Goal: Information Seeking & Learning: Learn about a topic

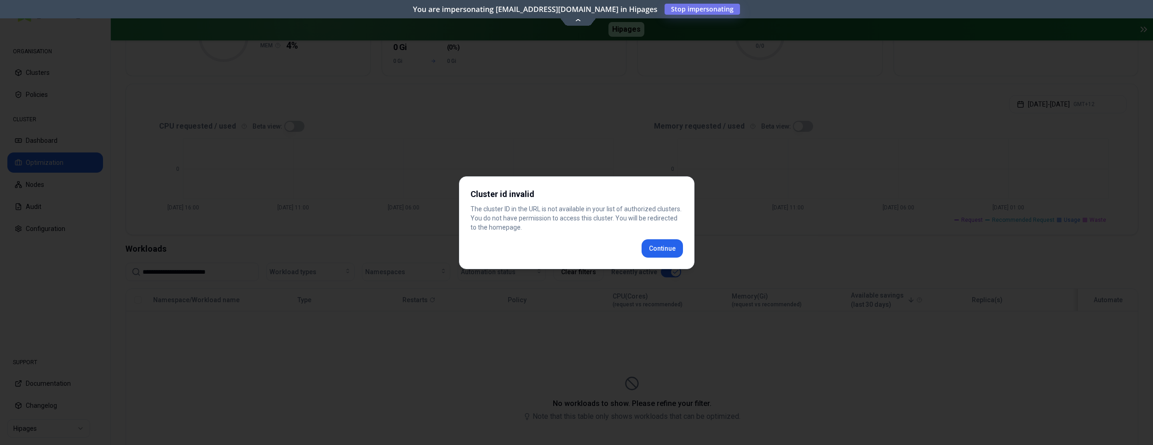
scroll to position [141, 0]
click at [666, 247] on div "Cluster id invalid The cluster ID in the URL is not available in your list of a…" at bounding box center [576, 223] width 235 height 93
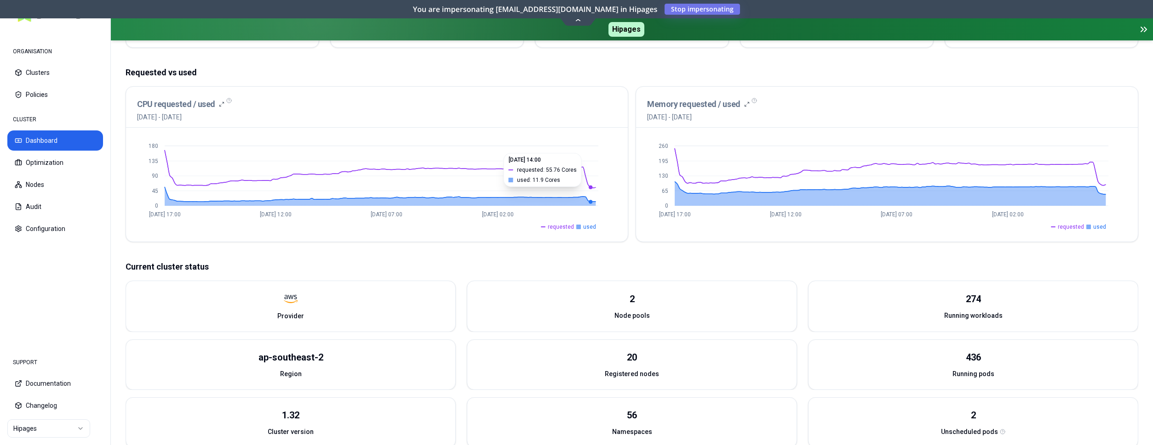
scroll to position [234, 0]
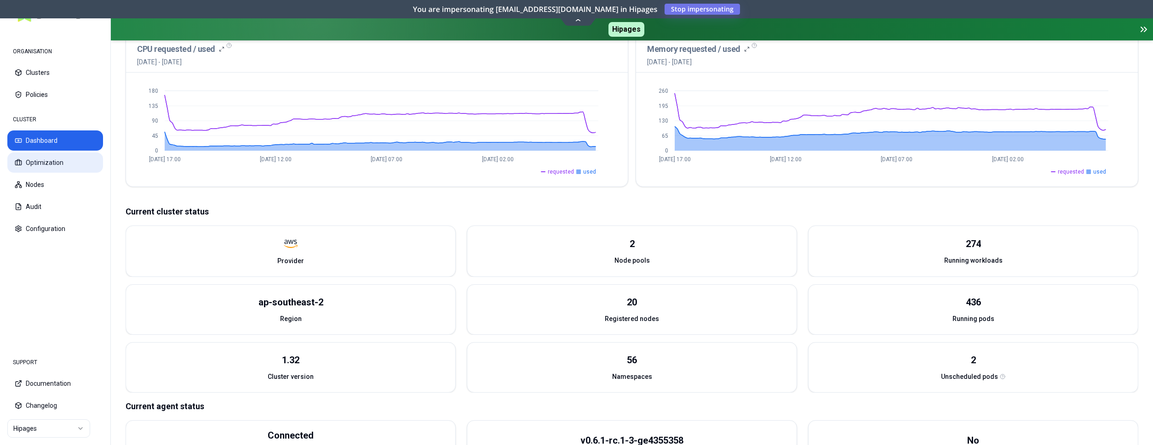
click at [43, 165] on button "Optimization" at bounding box center [55, 163] width 96 height 20
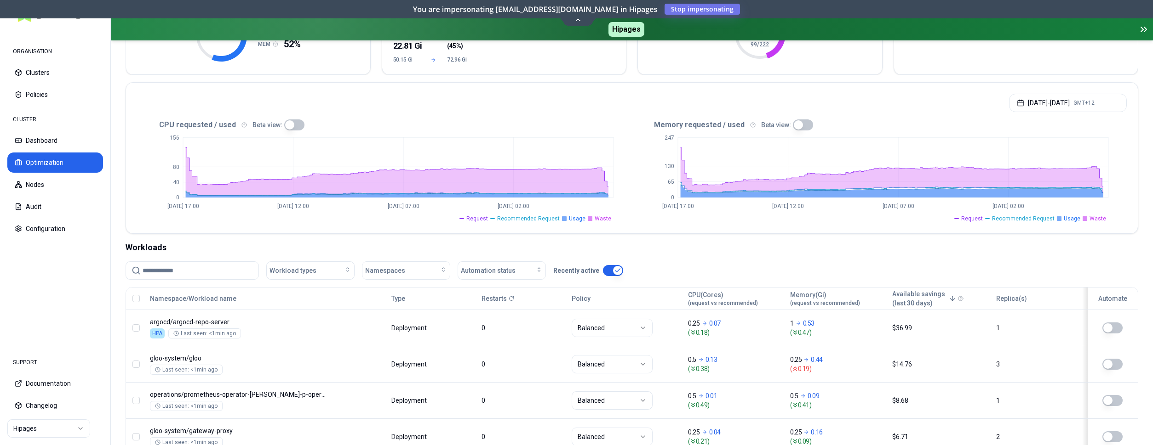
scroll to position [234, 0]
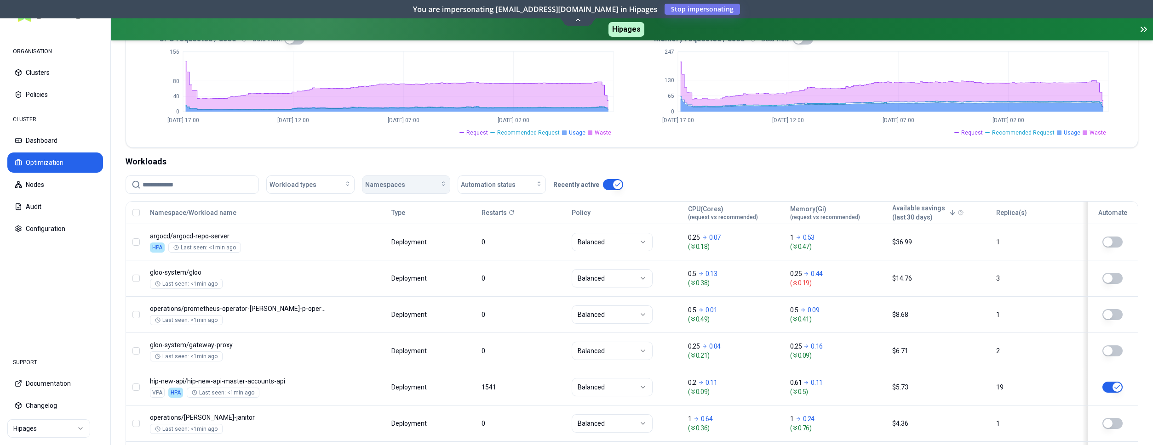
click at [433, 184] on div "Namespaces" at bounding box center [406, 184] width 82 height 9
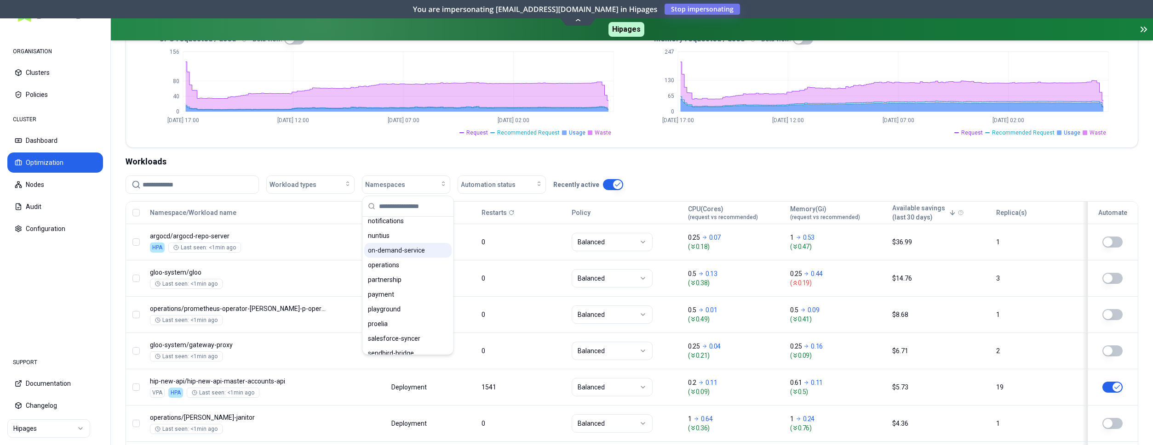
scroll to position [469, 0]
click at [401, 288] on div "playground" at bounding box center [407, 287] width 87 height 15
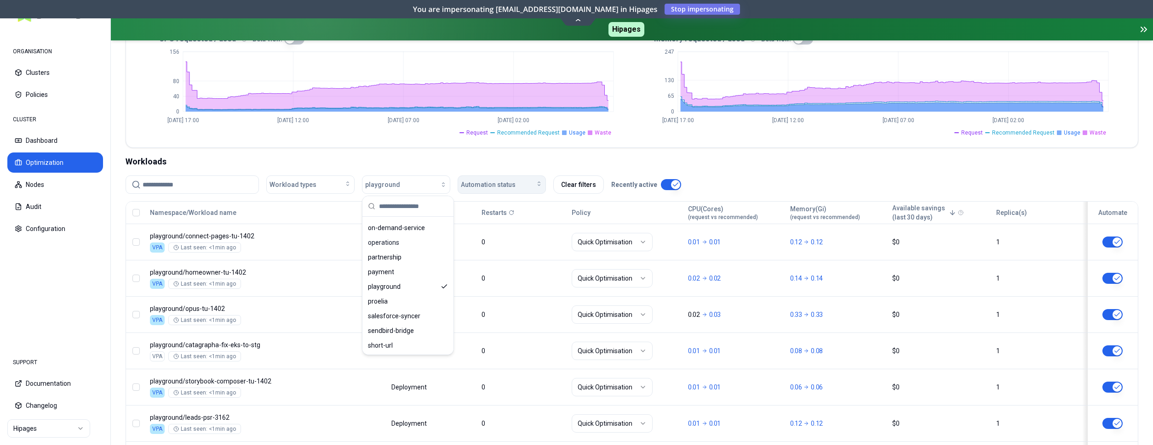
scroll to position [469, 0]
click at [536, 182] on icon "button" at bounding box center [538, 183] width 7 height 7
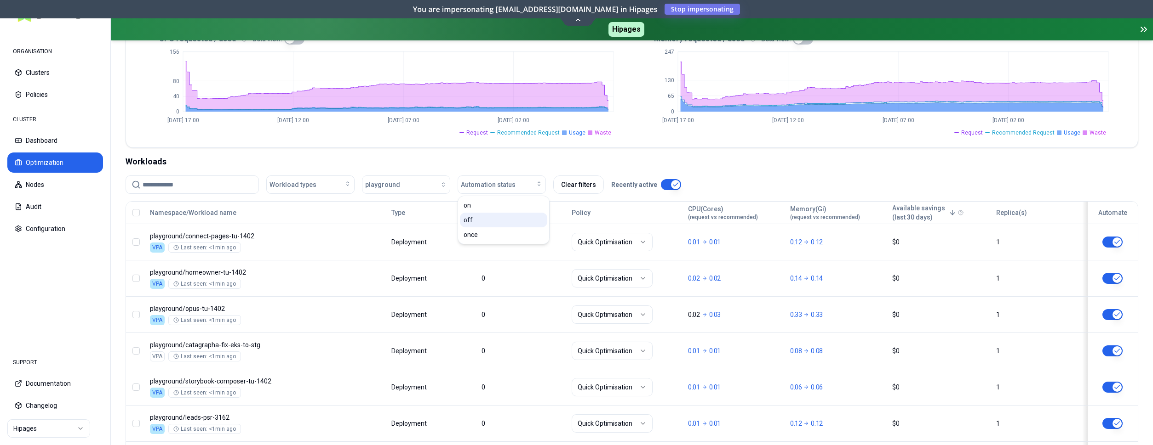
click at [504, 221] on div "off" at bounding box center [503, 220] width 87 height 15
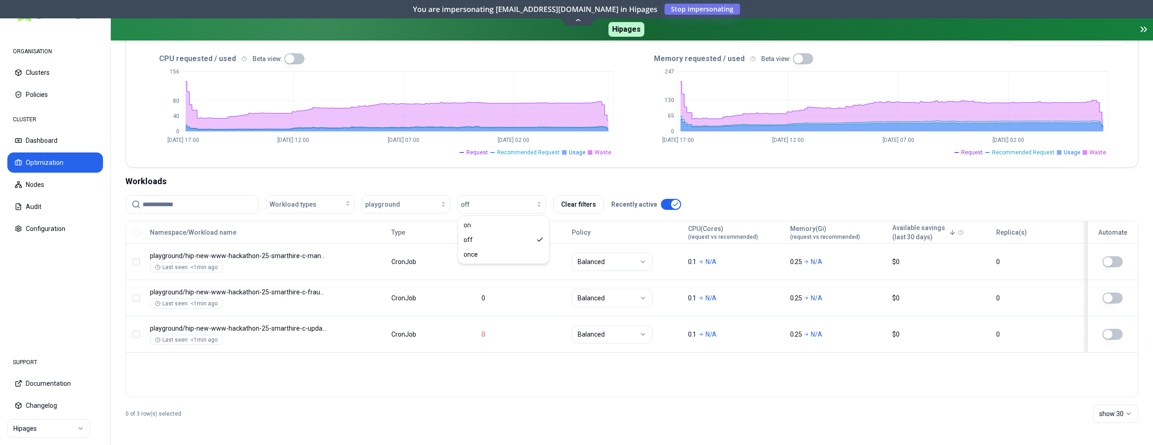
scroll to position [215, 0]
click at [500, 225] on div "on" at bounding box center [503, 225] width 87 height 15
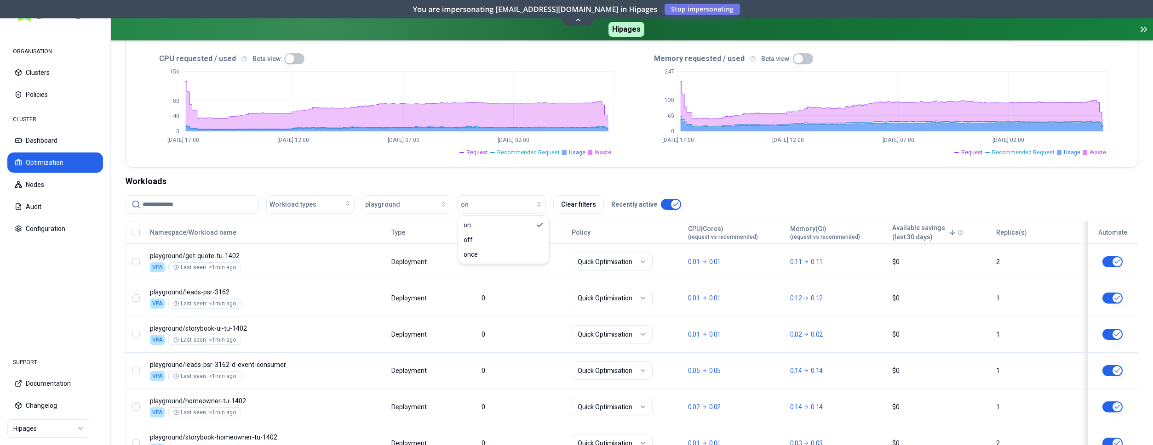
click at [503, 182] on div "Workloads" at bounding box center [632, 181] width 1012 height 13
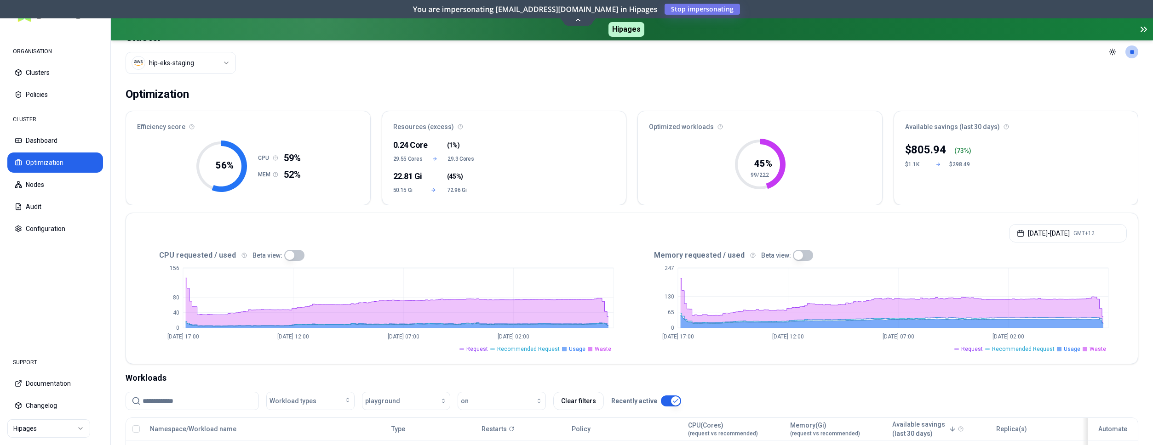
scroll to position [0, 0]
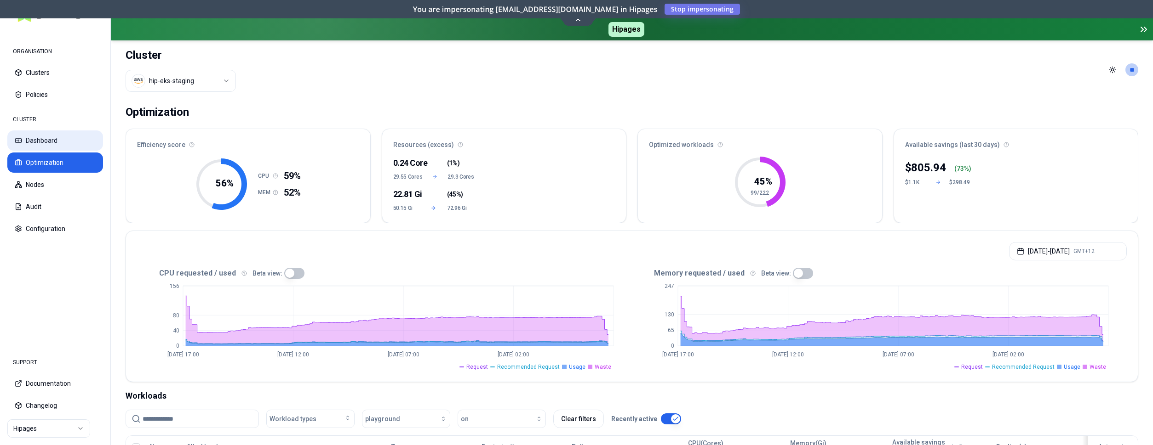
click at [49, 139] on button "Dashboard" at bounding box center [55, 141] width 96 height 20
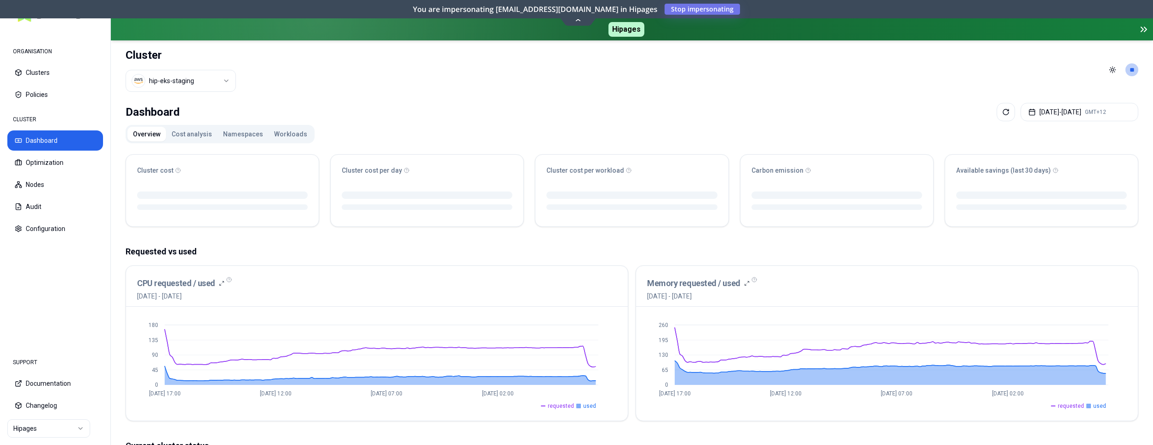
click at [200, 132] on button "Cost analysis" at bounding box center [191, 134] width 51 height 15
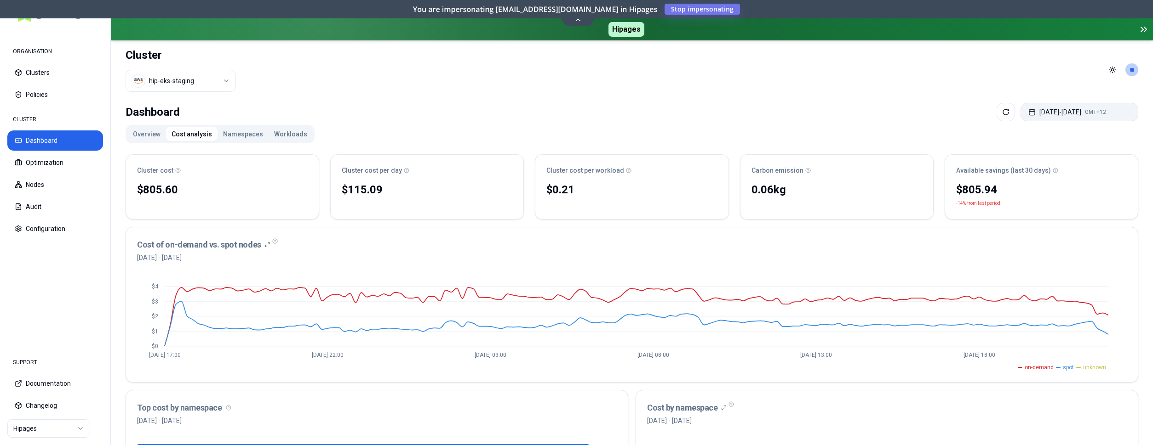
click at [1074, 111] on button "[DATE] - [DATE] GMT+12" at bounding box center [1079, 112] width 118 height 18
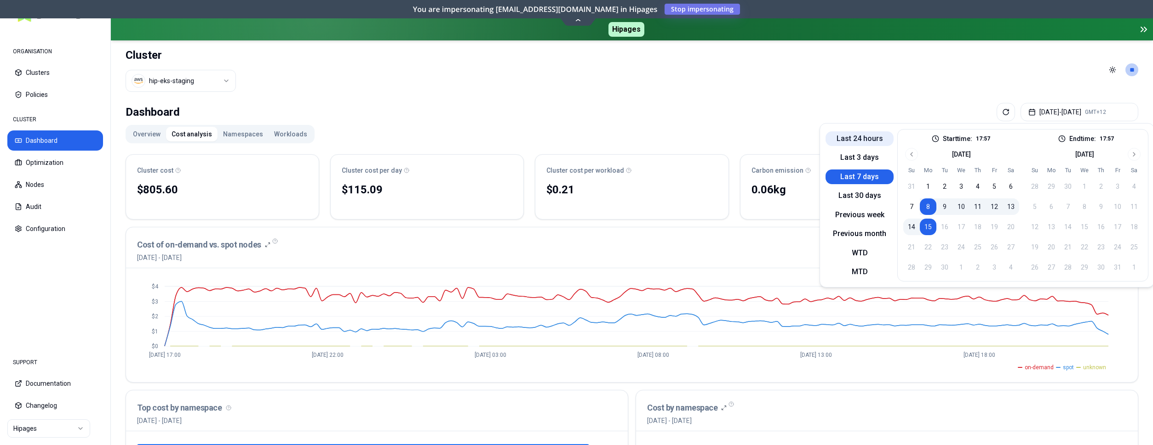
click at [862, 137] on button "Last 24 hours" at bounding box center [859, 138] width 68 height 15
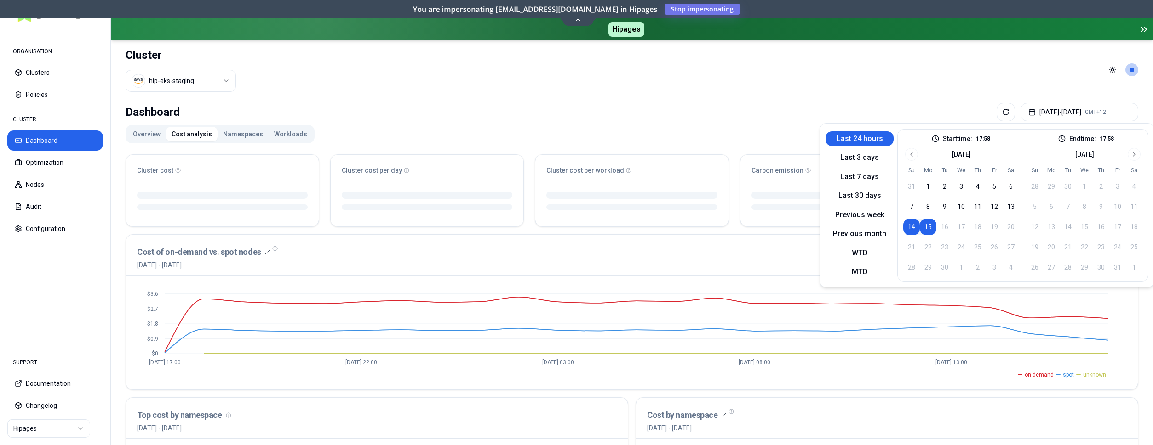
click at [860, 81] on header "Cluster hip-eks-staging Toggle theme **" at bounding box center [632, 69] width 1042 height 59
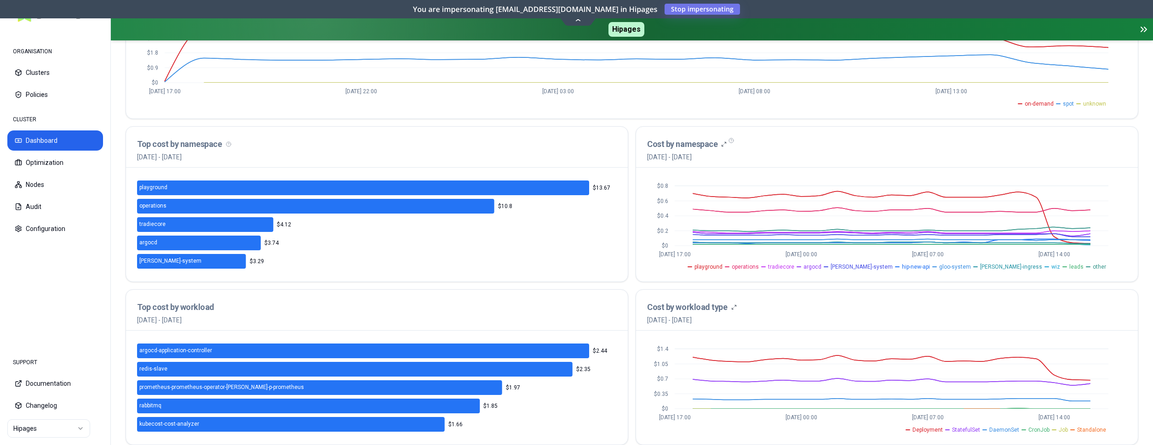
scroll to position [279, 0]
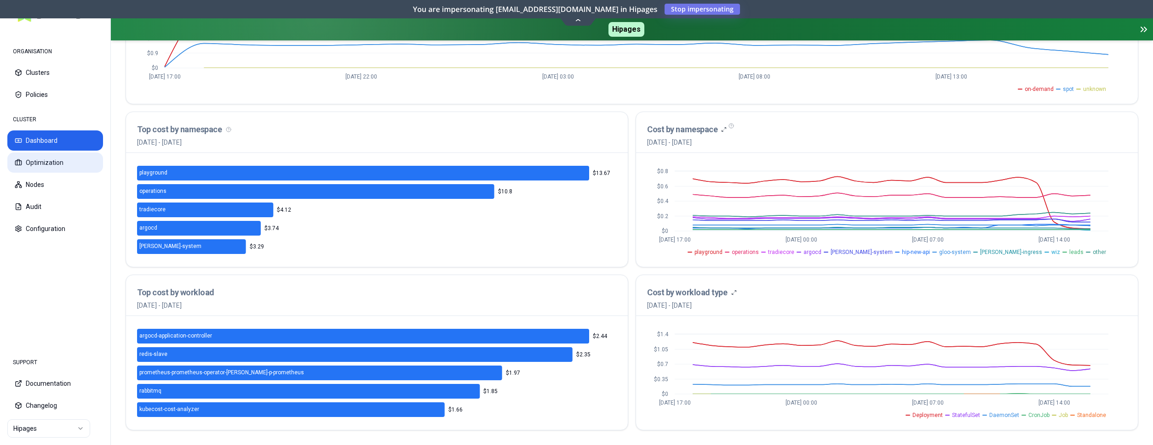
click at [61, 166] on button "Optimization" at bounding box center [55, 163] width 96 height 20
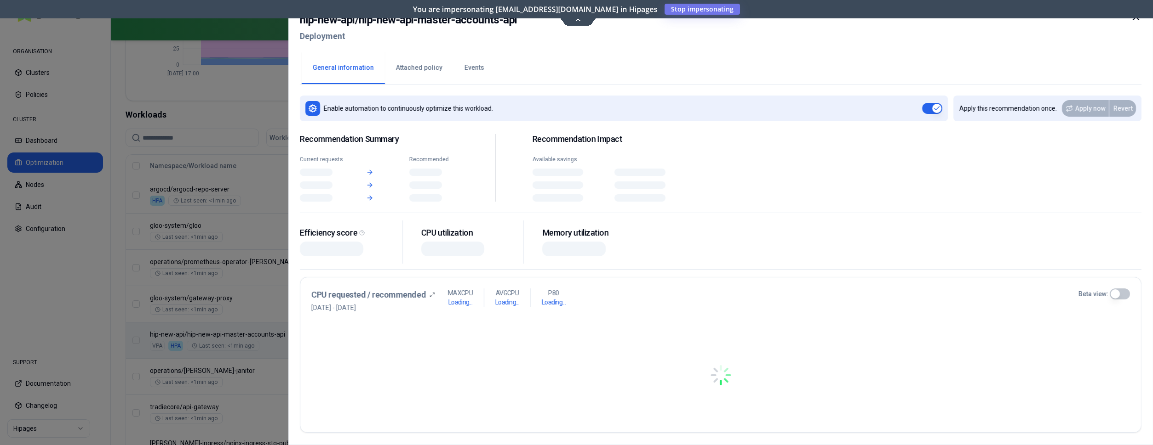
scroll to position [281, 0]
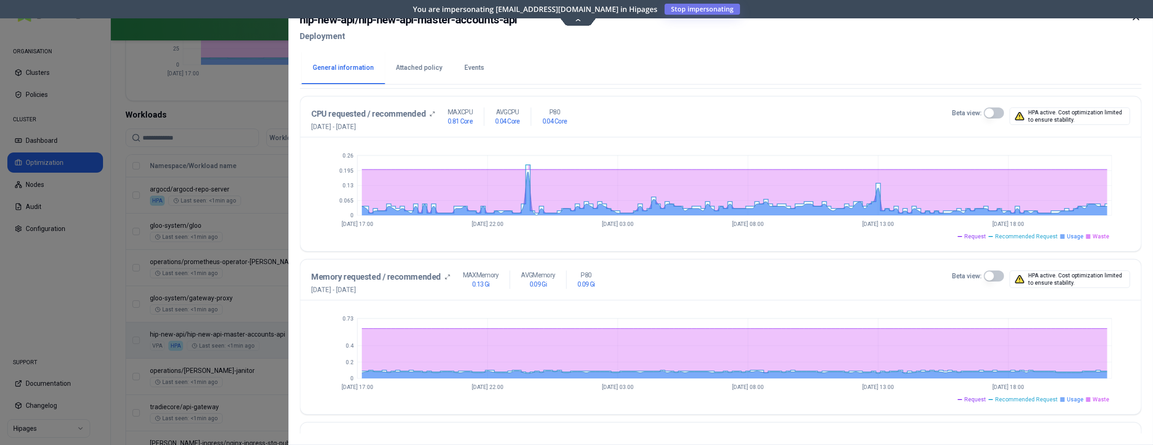
scroll to position [98, 0]
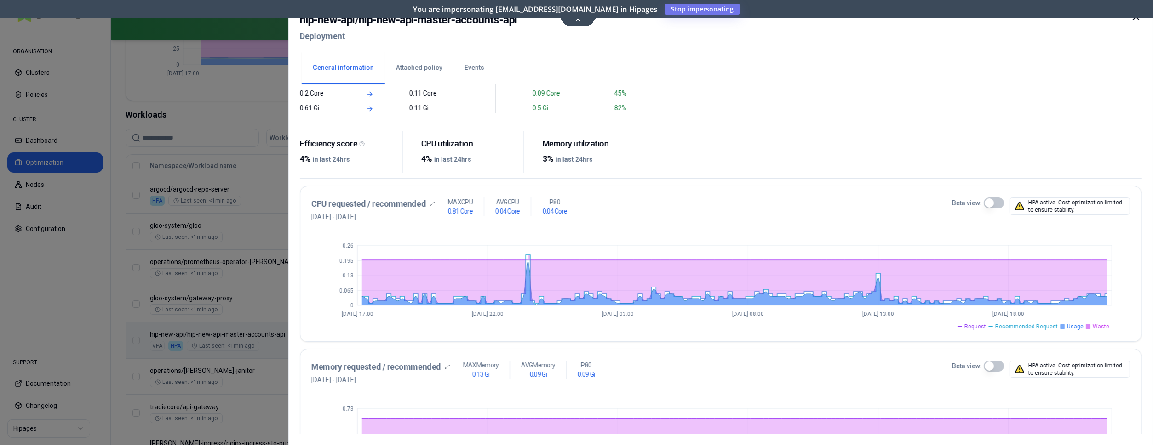
click at [1135, 20] on icon at bounding box center [1135, 16] width 11 height 11
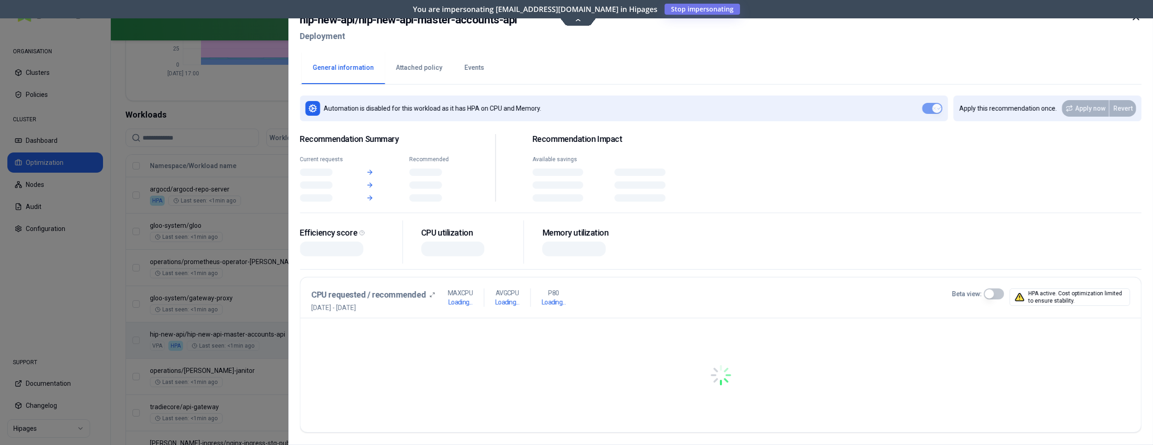
scroll to position [281, 0]
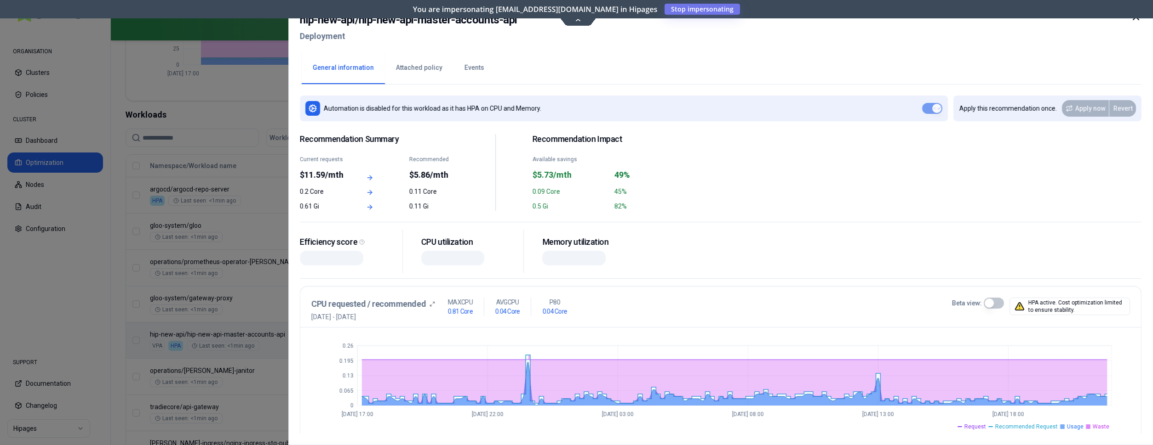
drag, startPoint x: 296, startPoint y: 332, endPoint x: 242, endPoint y: 331, distance: 54.3
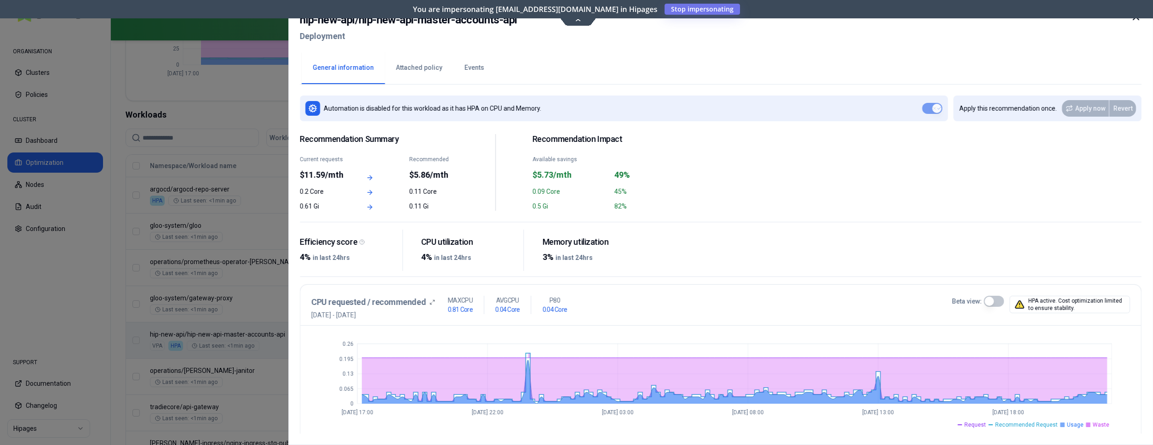
click at [472, 74] on button "Events" at bounding box center [474, 68] width 42 height 32
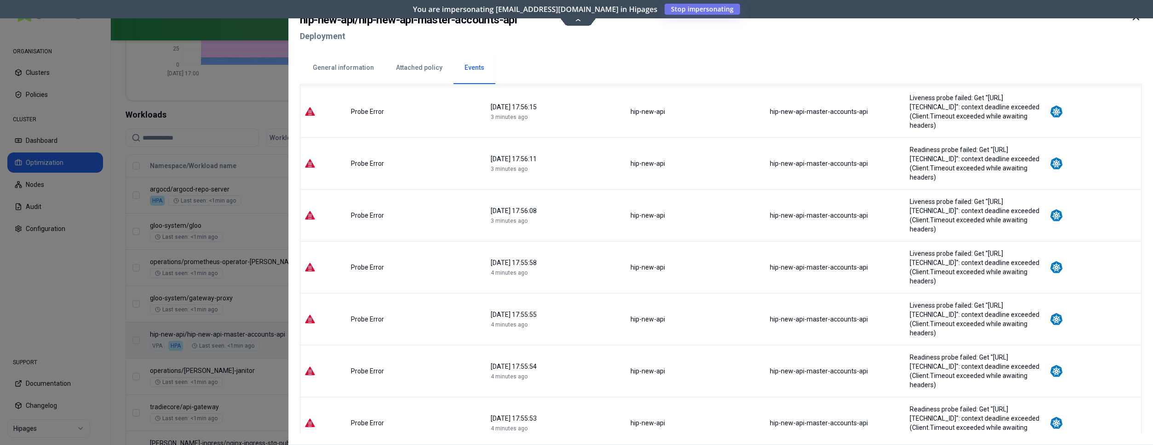
scroll to position [1082, 0]
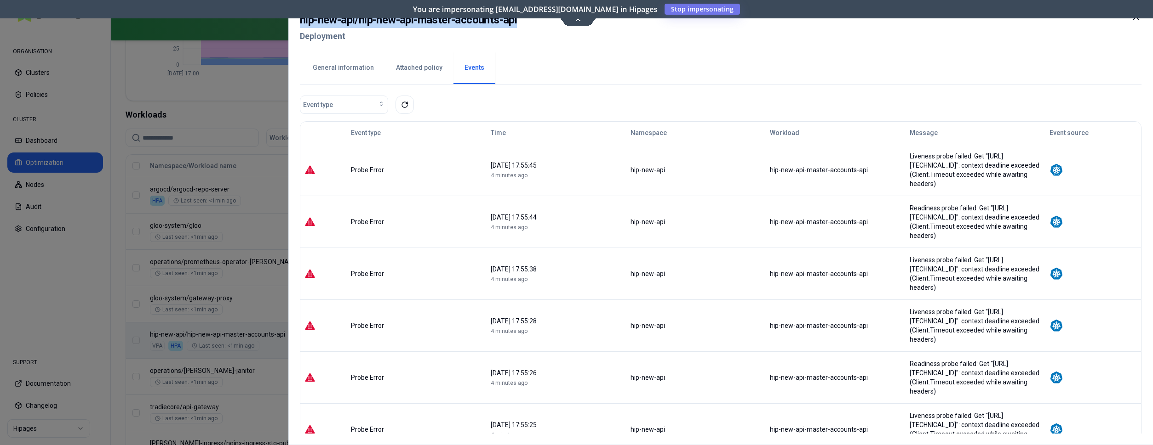
drag, startPoint x: 531, startPoint y: 22, endPoint x: 299, endPoint y: 23, distance: 231.3
click at [299, 23] on div "hip-new-api / hip-new-api-master-accounts-api Deployment General information At…" at bounding box center [720, 222] width 864 height 445
copy h2 "hip-new-api / hip-new-api-master-accounts-api"
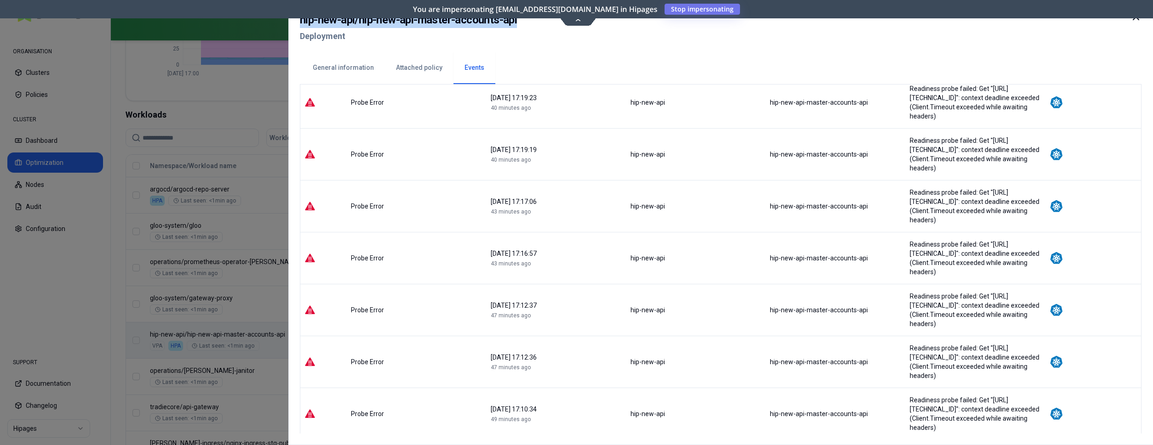
scroll to position [1201, 0]
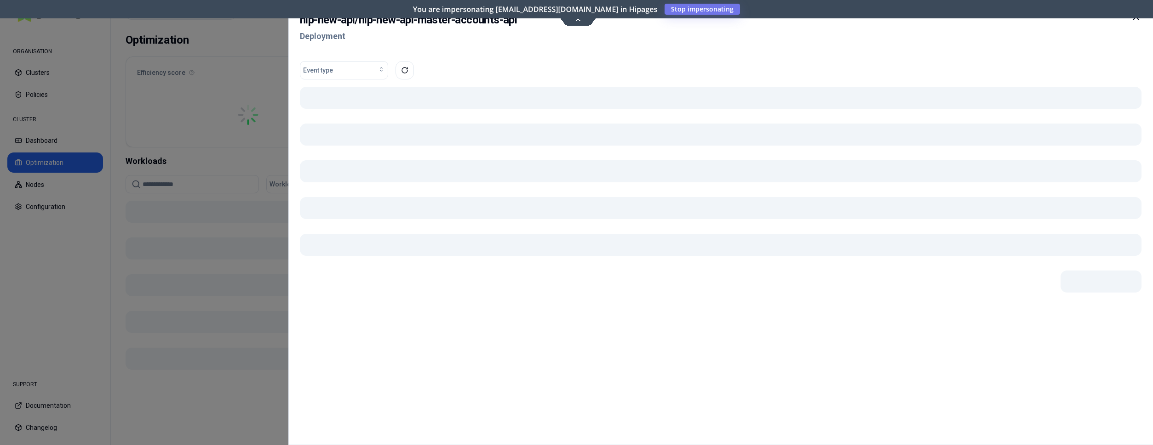
scroll to position [54, 0]
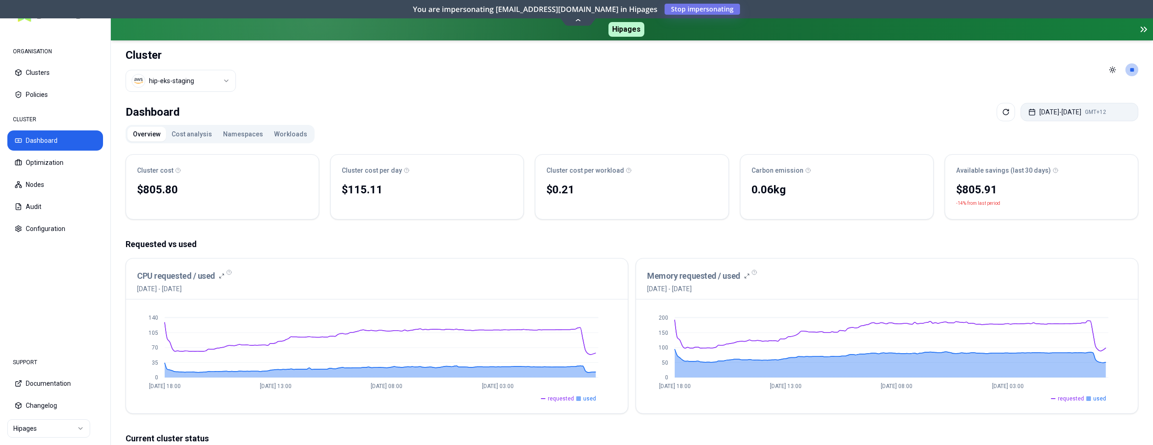
click at [1072, 108] on button "[DATE] - [DATE] GMT+12" at bounding box center [1079, 112] width 118 height 18
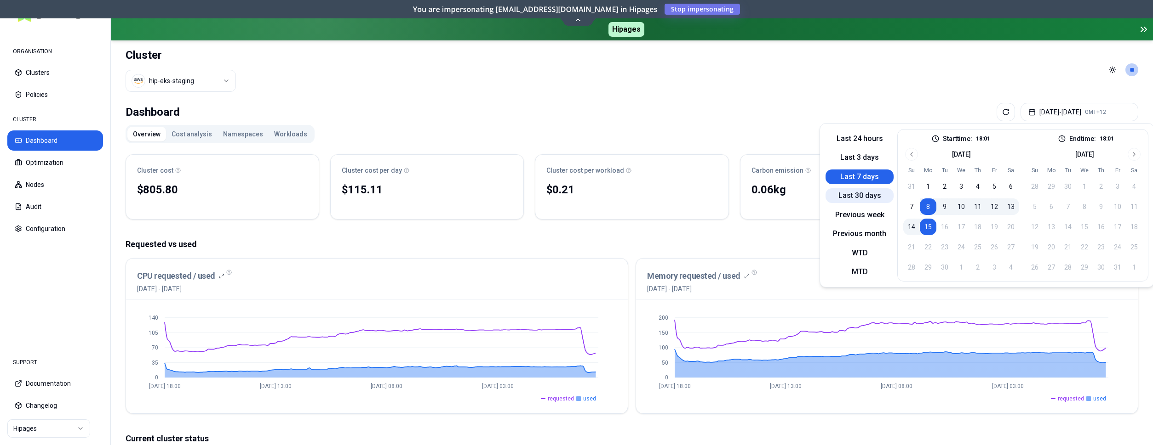
click at [864, 195] on button "Last 30 days" at bounding box center [859, 195] width 68 height 15
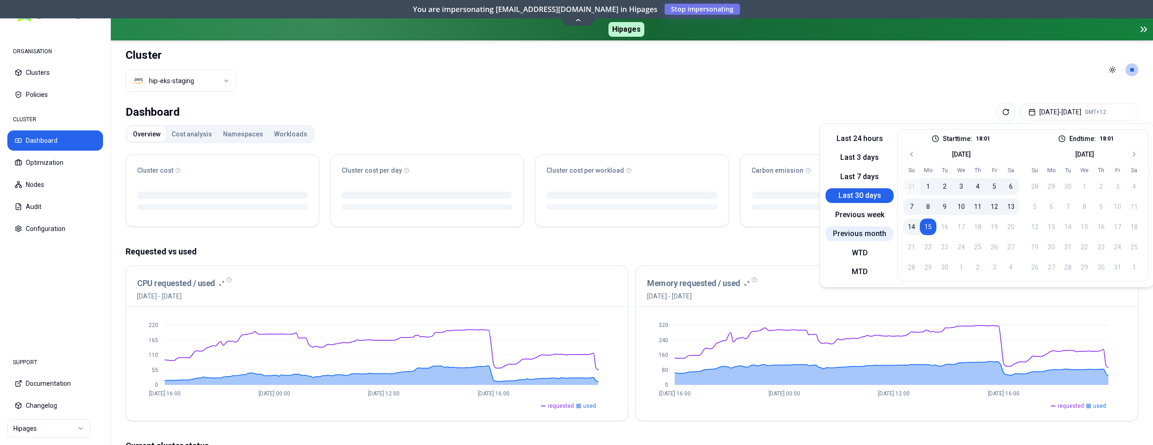
click at [862, 234] on button "Previous month" at bounding box center [859, 234] width 68 height 15
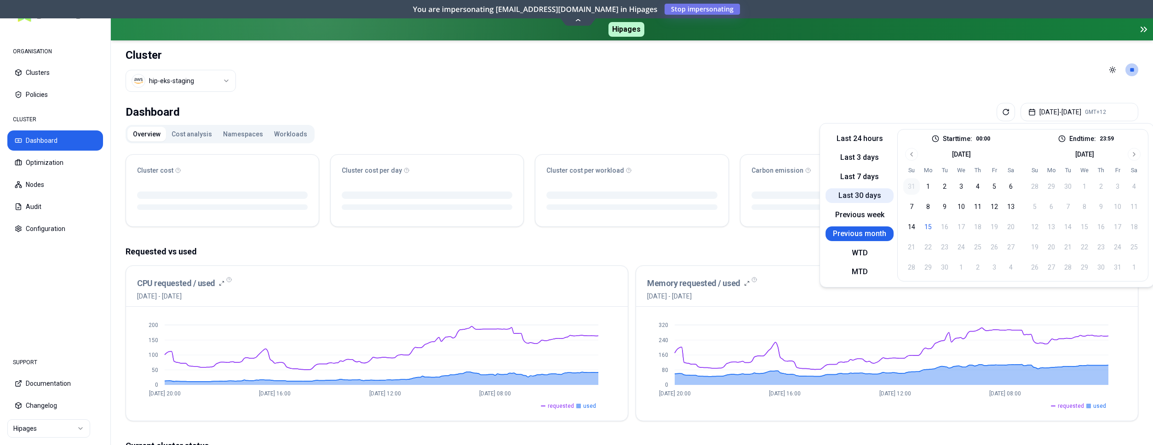
click at [858, 194] on button "Last 30 days" at bounding box center [859, 195] width 68 height 15
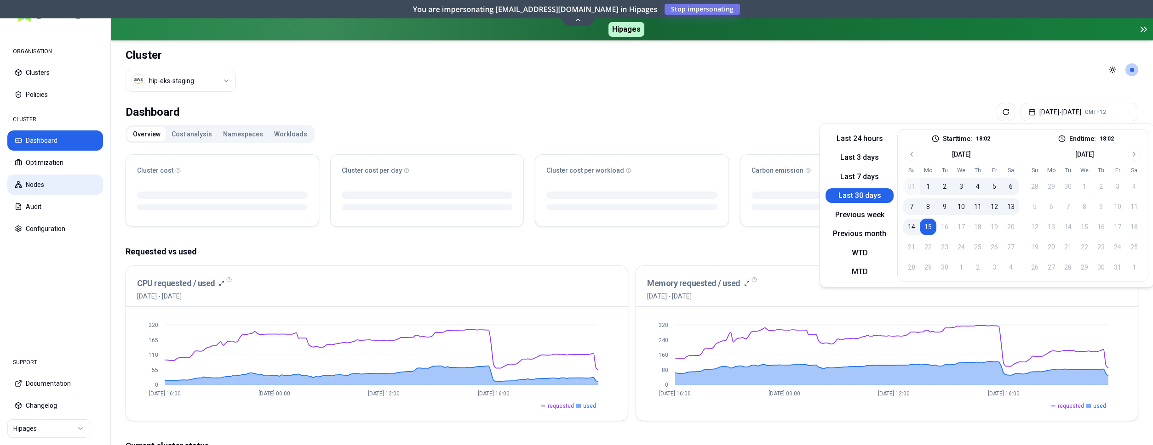
click at [41, 182] on button "Nodes" at bounding box center [55, 185] width 96 height 20
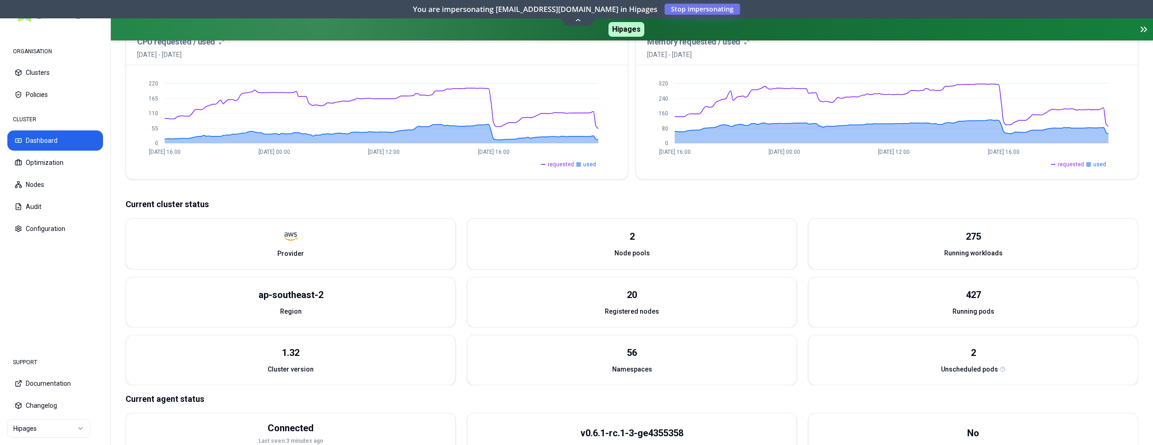
scroll to position [227, 0]
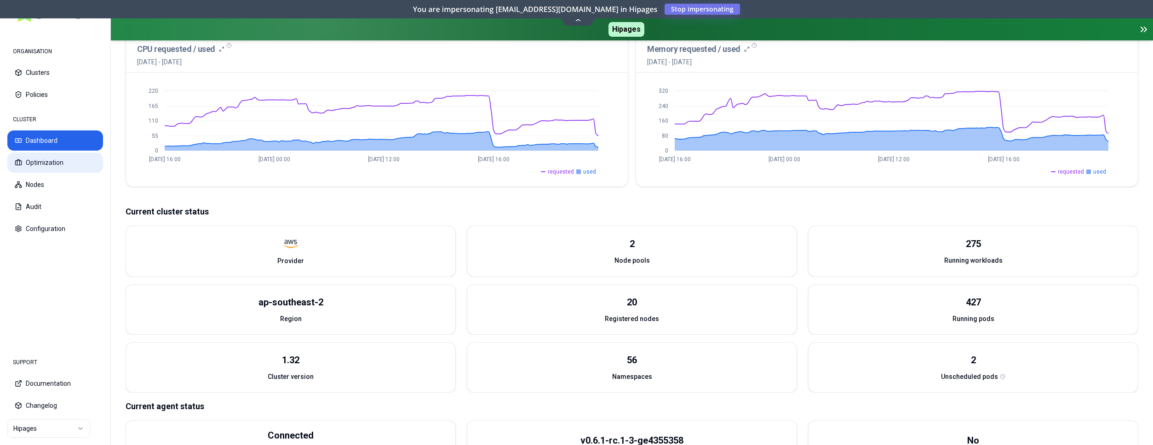
click at [40, 166] on button "Optimization" at bounding box center [55, 163] width 96 height 20
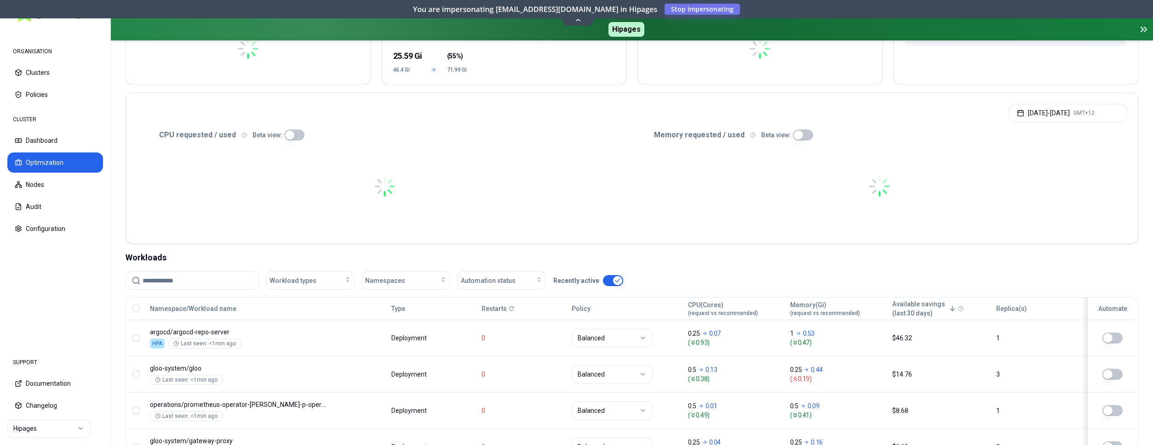
scroll to position [141, 0]
click at [204, 278] on input at bounding box center [198, 278] width 110 height 17
paste input "**********"
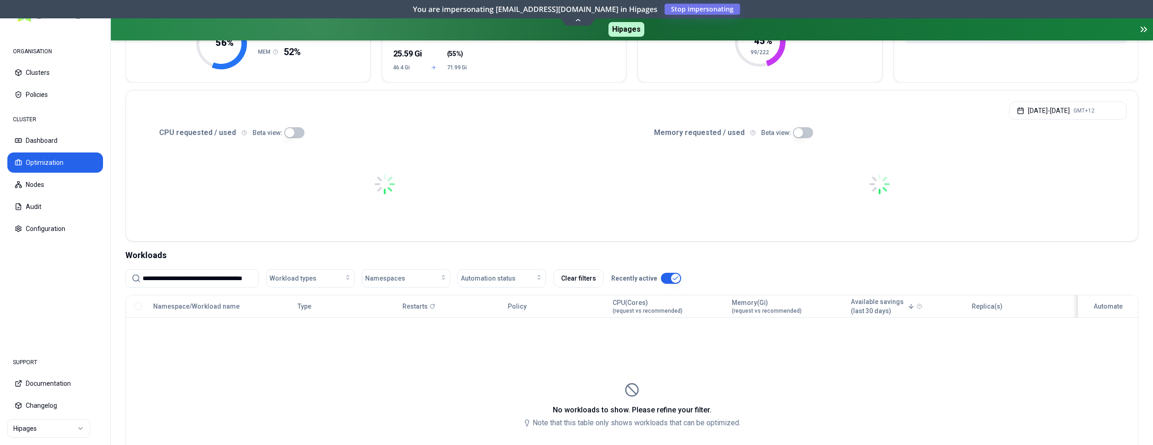
drag, startPoint x: 158, startPoint y: 277, endPoint x: 71, endPoint y: 278, distance: 87.4
click at [143, 277] on input "**********" at bounding box center [198, 278] width 110 height 17
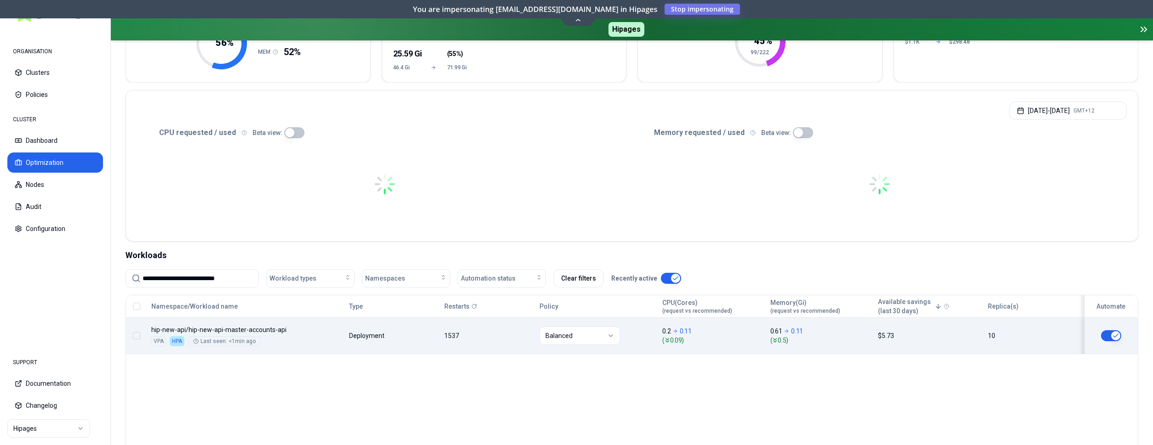
type input "**********"
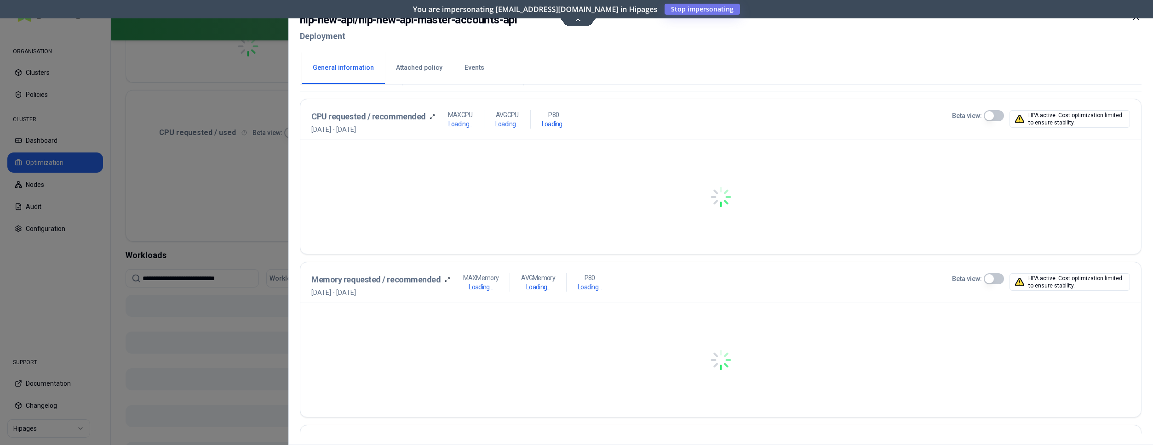
scroll to position [188, 0]
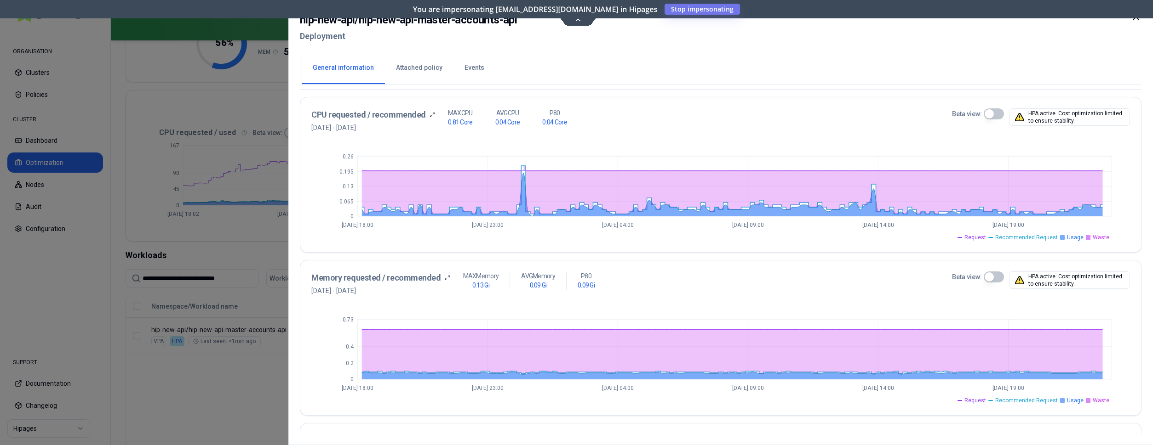
drag, startPoint x: 994, startPoint y: 110, endPoint x: 987, endPoint y: 108, distance: 7.3
click at [994, 110] on button "Beta view:" at bounding box center [993, 114] width 20 height 11
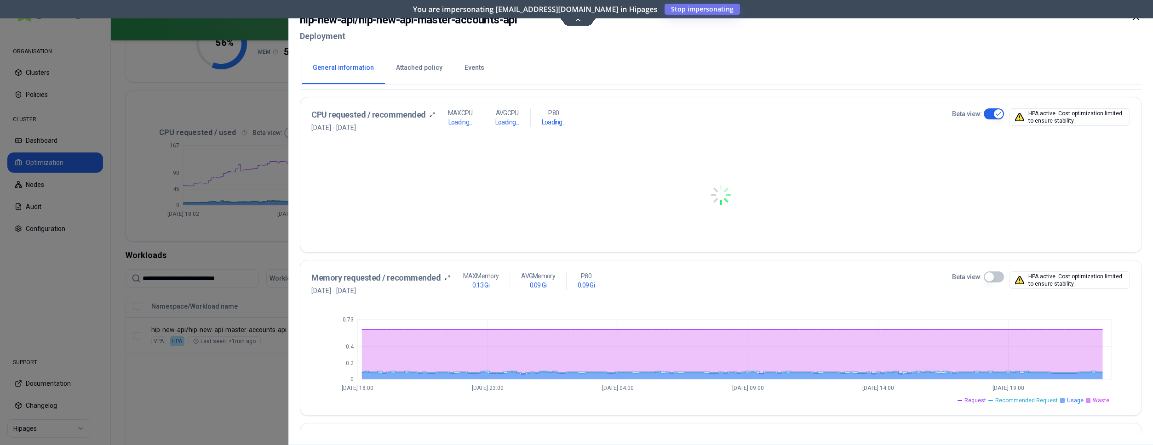
click at [993, 280] on button "Beta view:" at bounding box center [993, 277] width 20 height 11
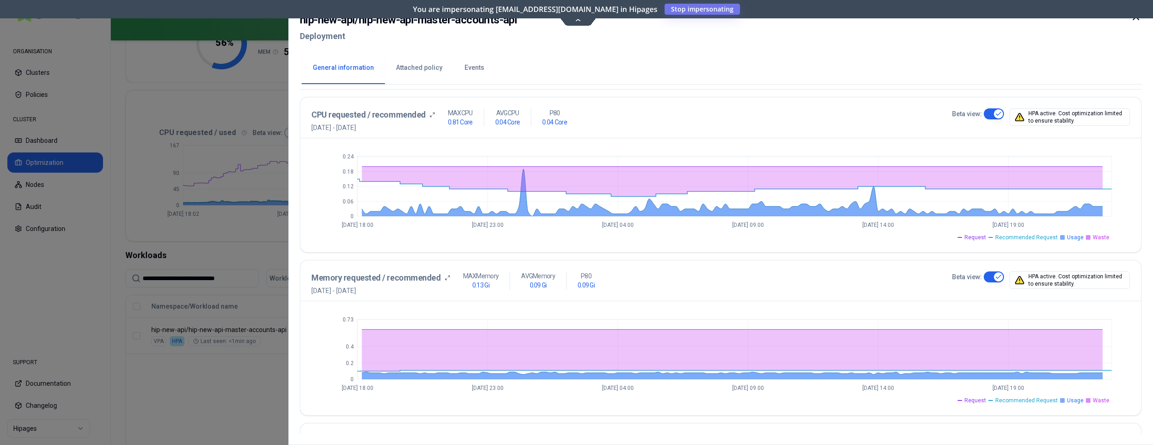
type button "on"
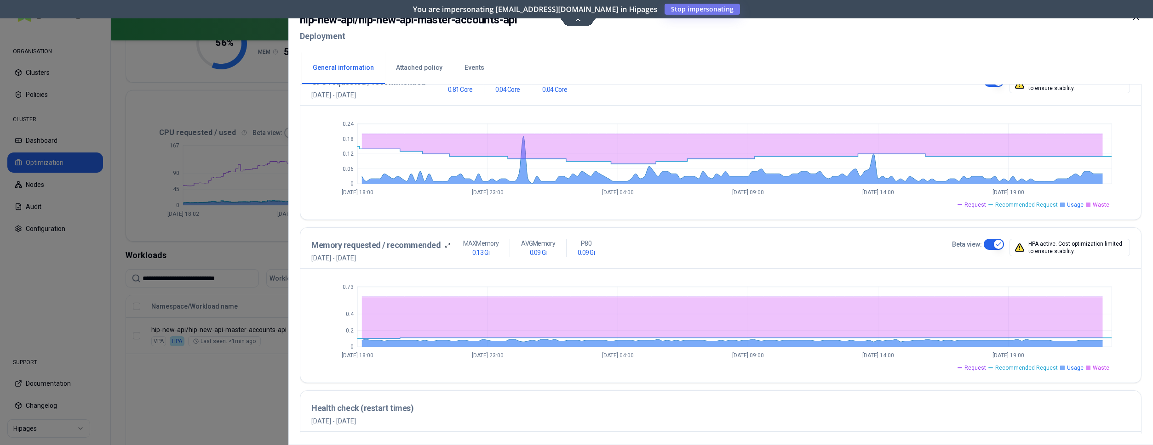
scroll to position [333, 0]
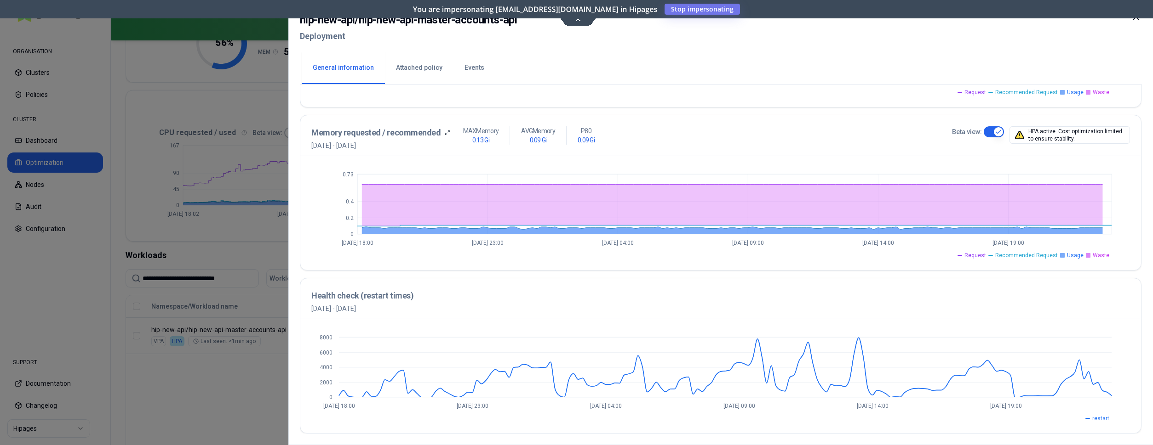
click at [481, 327] on div "0 2000 4000 6000 8000 Sep 8 18:00 Sep 9 23:00 Sep 11 04:00 Sep 12 09:00 Sep 13 …" at bounding box center [720, 377] width 840 height 114
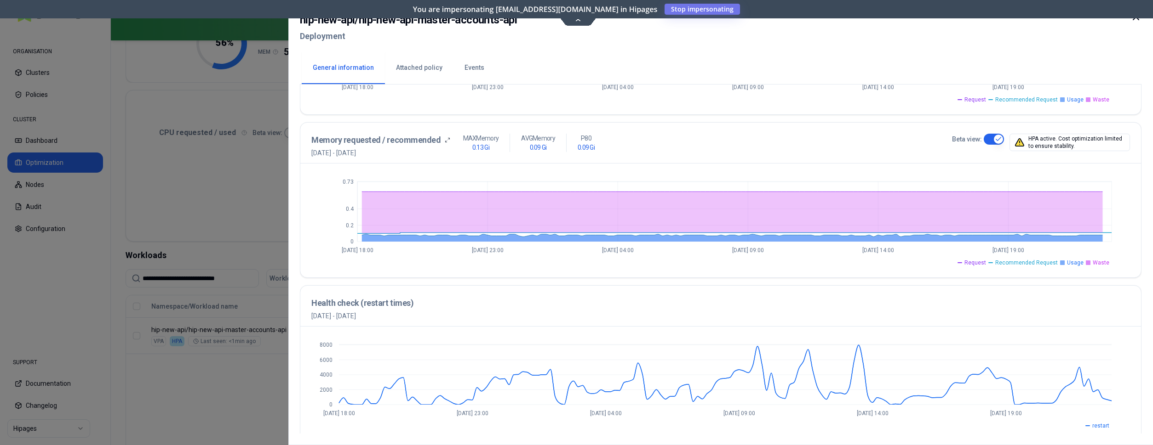
scroll to position [324, 0]
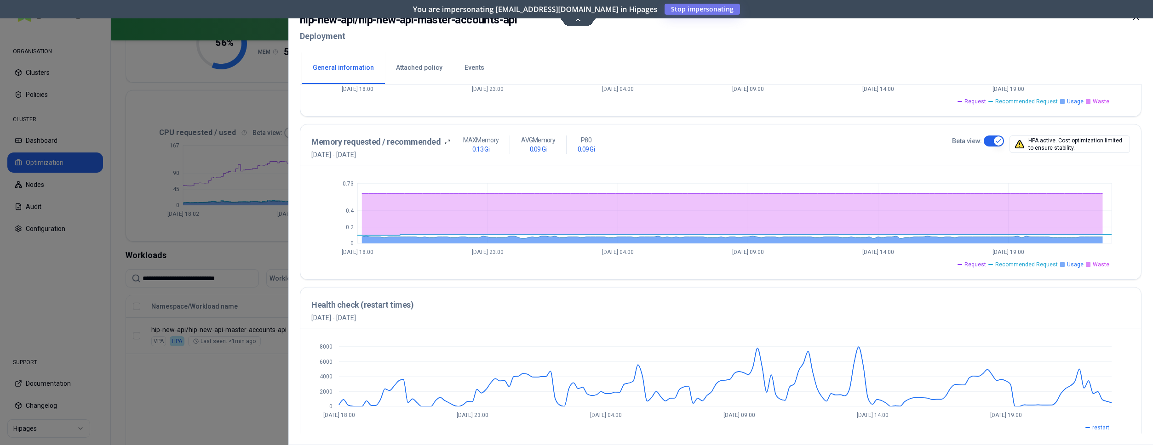
click at [236, 97] on div at bounding box center [576, 222] width 1153 height 445
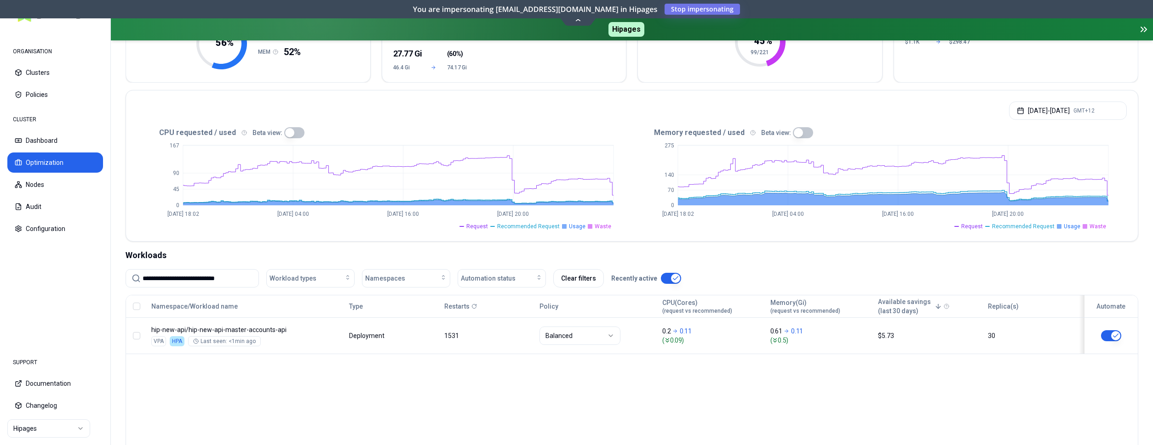
click at [468, 303] on div "Restarts" at bounding box center [487, 306] width 87 height 9
click at [472, 308] on icon at bounding box center [474, 307] width 6 height 6
click at [543, 306] on div "Policy" at bounding box center [596, 306] width 115 height 9
drag, startPoint x: 474, startPoint y: 302, endPoint x: 444, endPoint y: 303, distance: 29.9
click at [444, 303] on div "Restarts" at bounding box center [487, 306] width 87 height 9
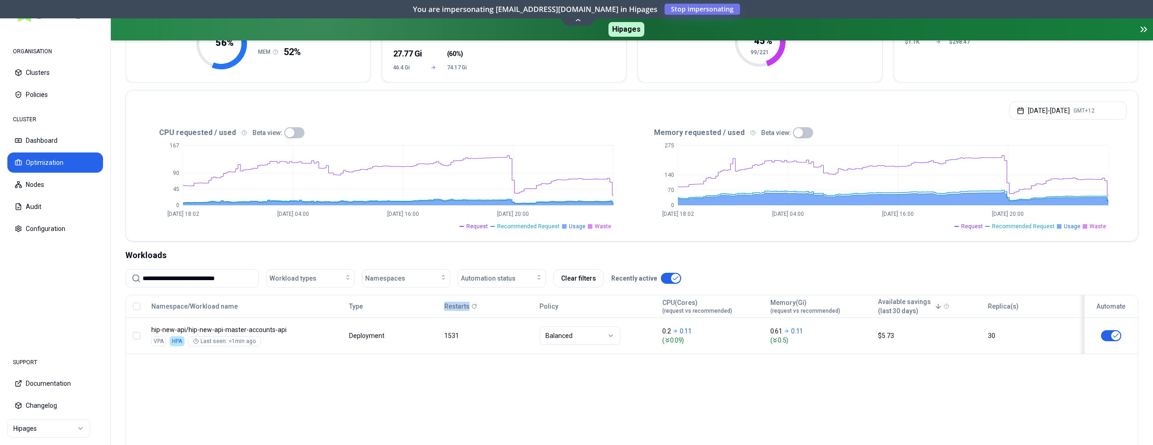
drag, startPoint x: 442, startPoint y: 305, endPoint x: 485, endPoint y: 306, distance: 43.7
click at [485, 306] on div "Restarts" at bounding box center [487, 306] width 94 height 9
copy p "Restarts"
